Goal: Task Accomplishment & Management: Use online tool/utility

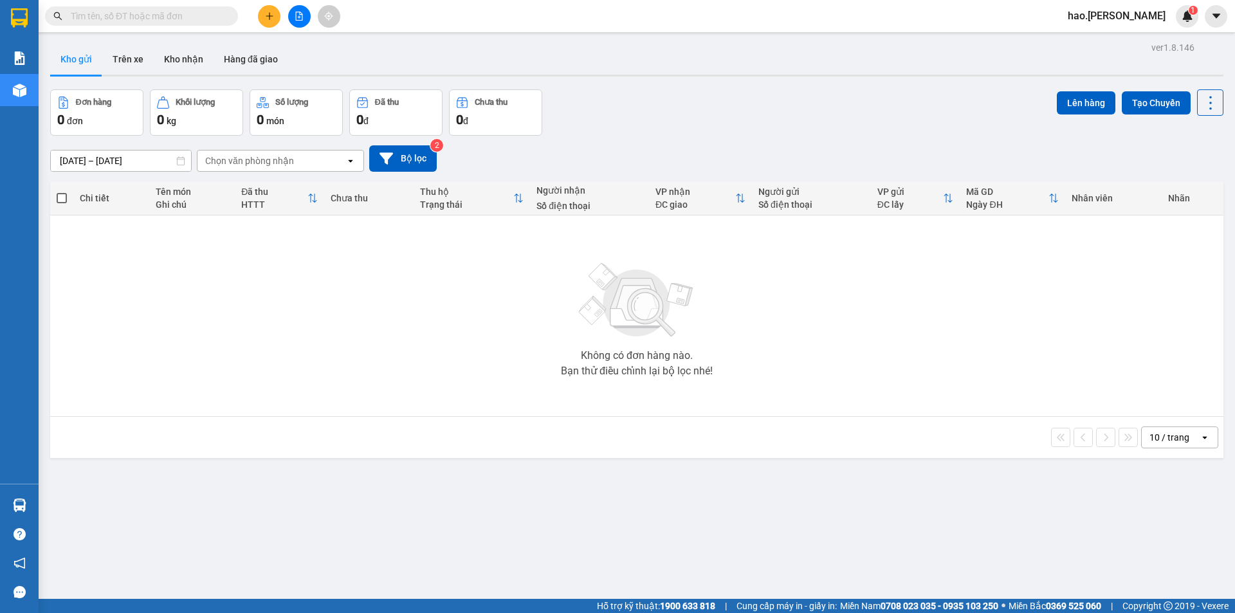
click at [169, 14] on input "text" at bounding box center [147, 16] width 152 height 14
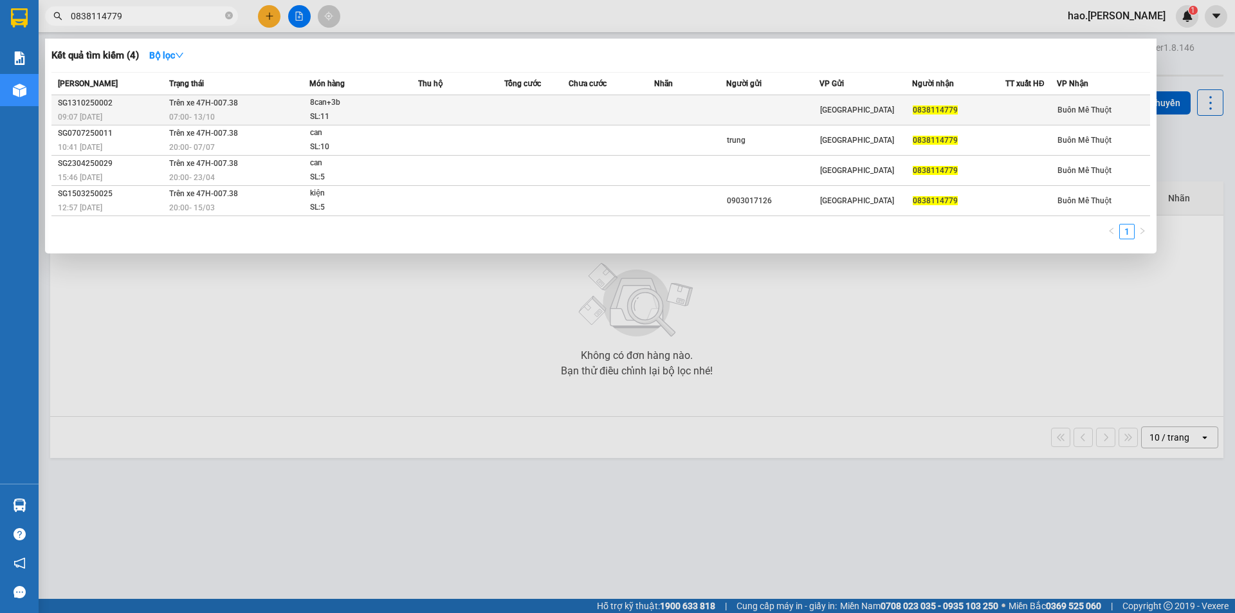
type input "0838114779"
click at [406, 111] on div "SL: 11" at bounding box center [358, 117] width 96 height 14
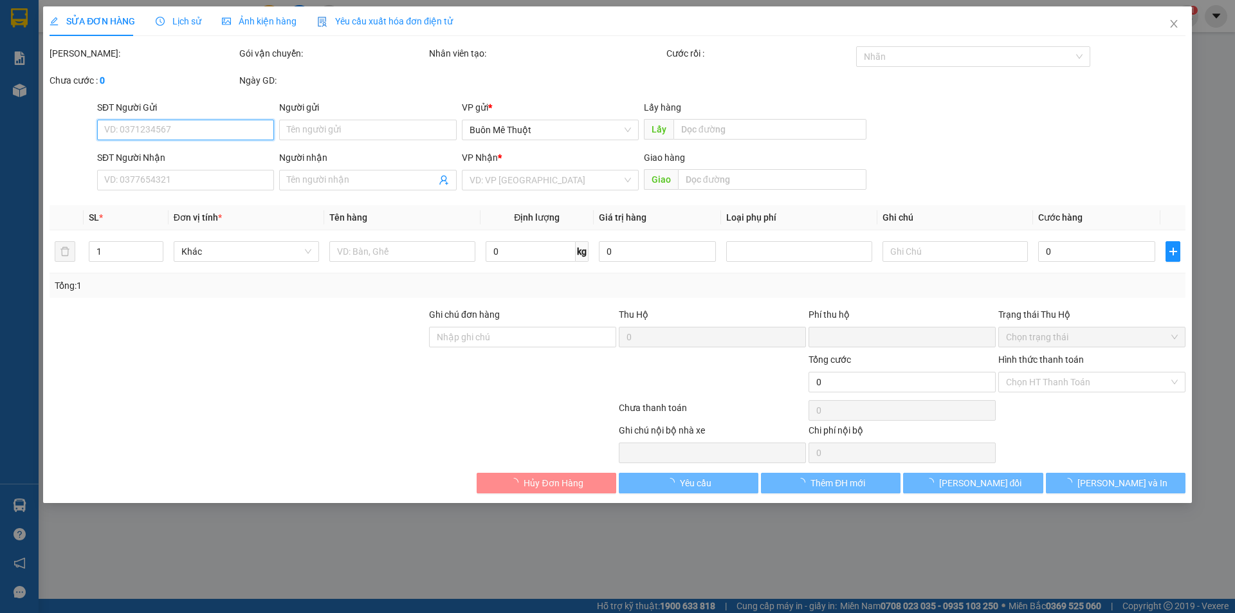
type input "0838114779"
type input "0"
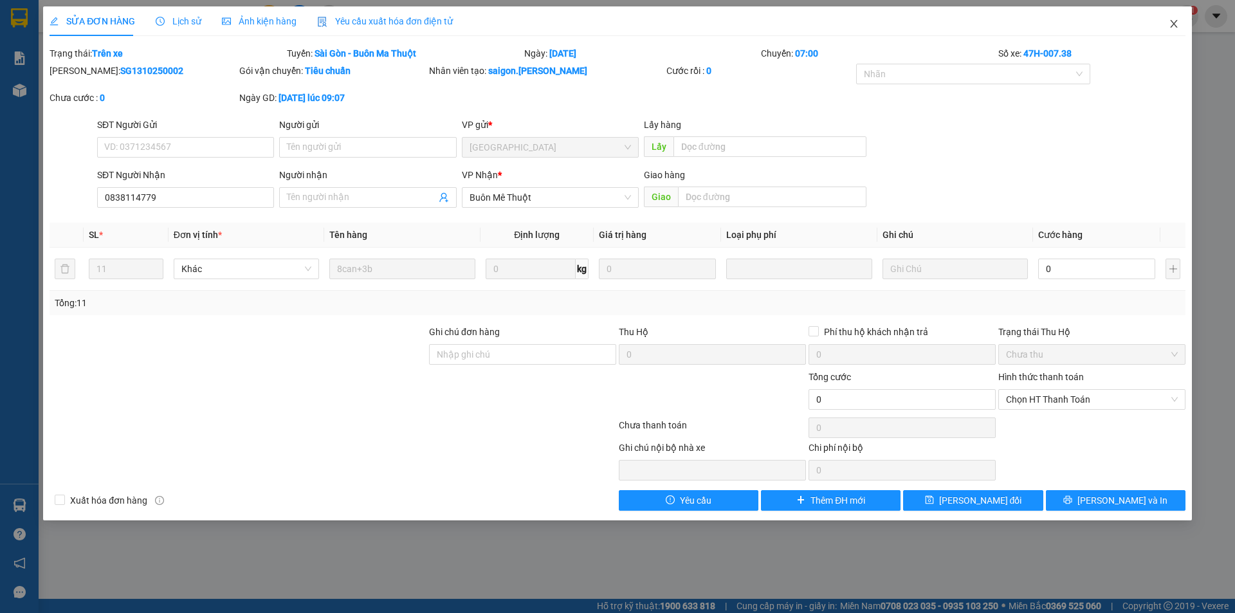
click at [1174, 28] on icon "close" at bounding box center [1173, 24] width 10 height 10
